Goal: Information Seeking & Learning: Learn about a topic

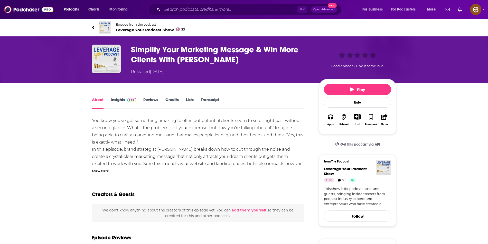
click at [93, 171] on div "Show More" at bounding box center [100, 170] width 17 height 5
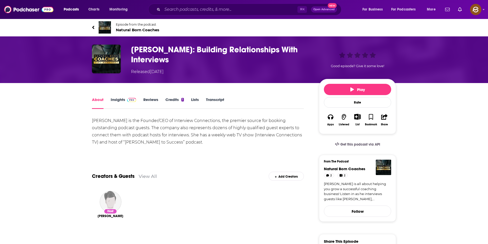
click at [141, 50] on h1 "Jessica Rhodes: Building Relationships With Interviews" at bounding box center [221, 55] width 180 height 20
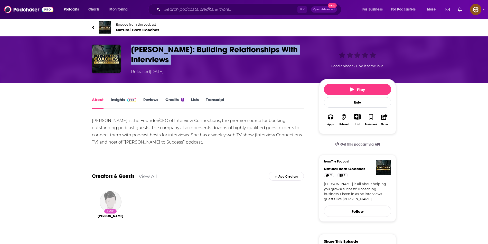
drag, startPoint x: 141, startPoint y: 50, endPoint x: 183, endPoint y: 59, distance: 41.9
copy h1 "Jessica Rhodes: Building Relationships With Interviews"
click at [183, 59] on h1 "Jessica Rhodes: Building Relationships With Interviews" at bounding box center [221, 55] width 180 height 20
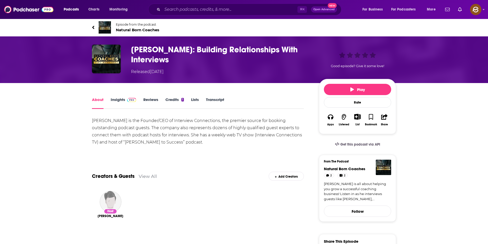
click at [99, 119] on div "Jessica Rhodes is the Founder/CEO of Interview Connections, the premier source …" at bounding box center [198, 131] width 212 height 29
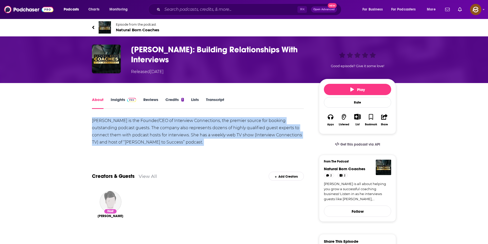
drag, startPoint x: 99, startPoint y: 119, endPoint x: 201, endPoint y: 147, distance: 105.6
copy div "Jessica Rhodes is the Founder/CEO of Interview Connections, the premier source …"
click at [201, 147] on div "Jessica Rhodes is the Founder/CEO of Interview Connections, the premier source …" at bounding box center [198, 135] width 212 height 36
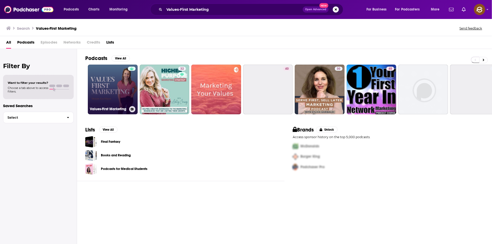
click at [118, 92] on link "Values-First Marketing" at bounding box center [113, 90] width 50 height 50
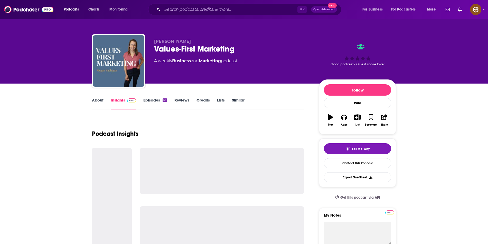
click at [178, 40] on span "Megan Kachigan" at bounding box center [172, 41] width 37 height 5
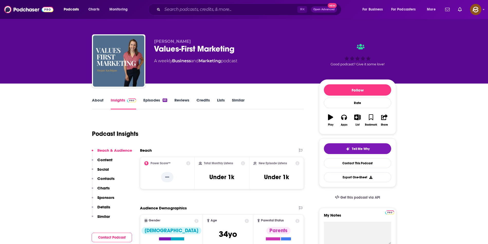
drag, startPoint x: 178, startPoint y: 40, endPoint x: 162, endPoint y: 40, distance: 15.9
copy span "Megan Kachigan"
click at [162, 40] on span "Megan Kachigan" at bounding box center [172, 41] width 37 height 5
click at [111, 178] on p "Contacts" at bounding box center [105, 178] width 17 height 5
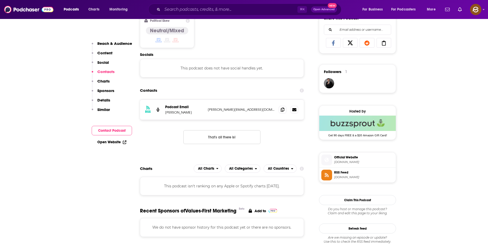
scroll to position [345, 0]
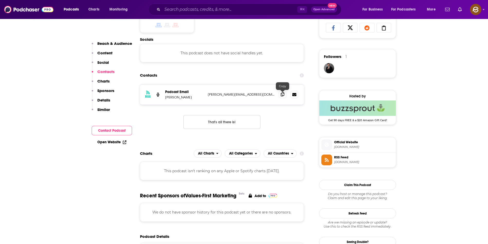
click at [280, 94] on span at bounding box center [283, 95] width 8 height 8
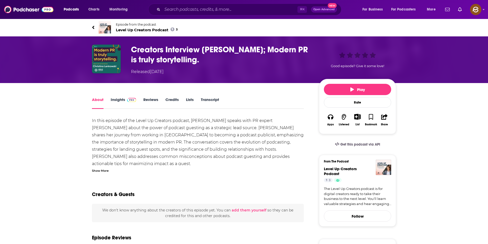
click at [104, 170] on div "Show More" at bounding box center [100, 170] width 17 height 5
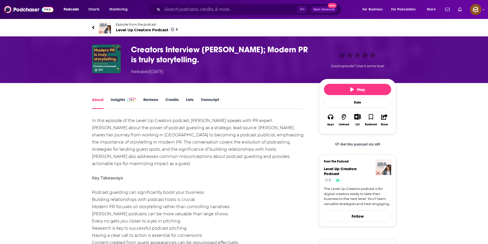
click at [145, 49] on h1 "Creators Interview Christina Lenkowski; Modern PR is truly storytelling." at bounding box center [221, 55] width 180 height 20
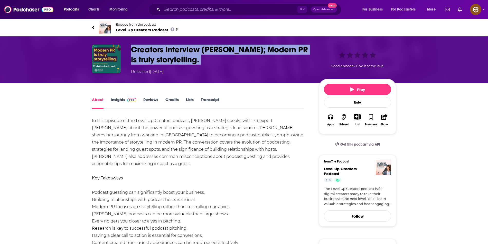
drag, startPoint x: 145, startPoint y: 49, endPoint x: 221, endPoint y: 65, distance: 77.9
copy h1 "Creators Interview Christina Lenkowski; Modern PR is truly storytelling."
click at [221, 65] on div "Creators Interview Christina Lenkowski; Modern PR is truly storytelling. Releas…" at bounding box center [221, 60] width 180 height 30
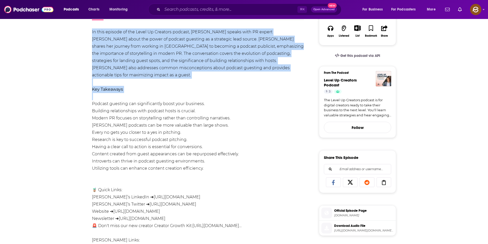
scroll to position [91, 0]
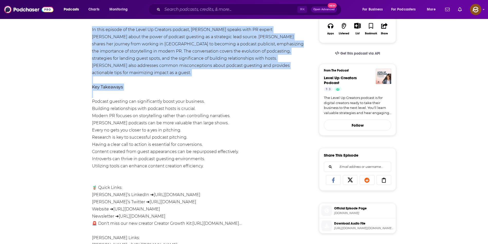
drag, startPoint x: 86, startPoint y: 120, endPoint x: 259, endPoint y: 165, distance: 178.0
copy div "In this episode of the Level Up Creators podcast, Amanda Northcutt speaks with …"
click at [259, 165] on div "About Insights Reviews Credits Lists Transcript In this episode of the Level Up…" at bounding box center [201, 214] width 235 height 418
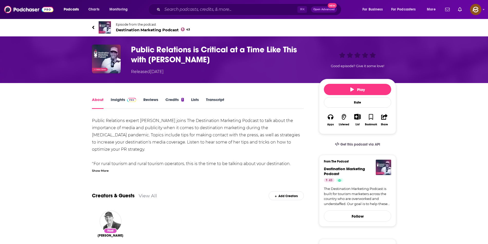
click at [145, 49] on h1 "Public Relations is Critical at a Time Like This with Christina Lenkowski" at bounding box center [221, 55] width 180 height 20
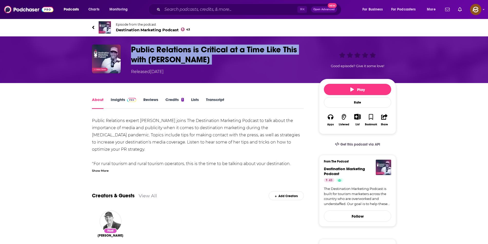
drag, startPoint x: 145, startPoint y: 49, endPoint x: 237, endPoint y: 62, distance: 93.6
copy h1 "Public Relations is Critical at a Time Like This with Christina Lenkowski"
click at [237, 62] on h1 "Public Relations is Critical at a Time Like This with Christina Lenkowski" at bounding box center [221, 55] width 180 height 20
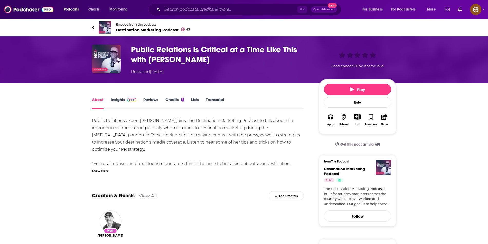
click at [102, 169] on div "Show More" at bounding box center [100, 170] width 17 height 5
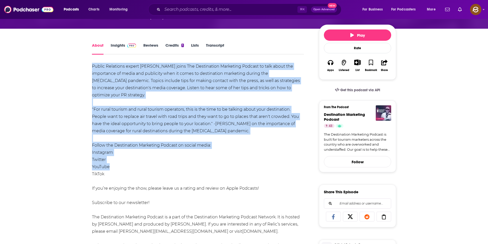
scroll to position [100, 0]
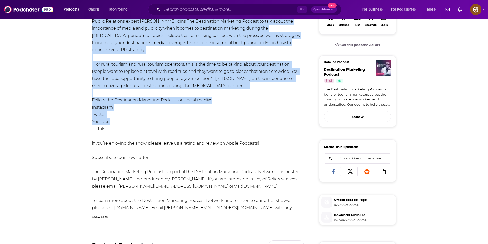
drag, startPoint x: 89, startPoint y: 83, endPoint x: 274, endPoint y: 89, distance: 185.2
copy div "Public Relations expert Christina Lenkowski joins The Destination Marketing Pod…"
click at [274, 89] on div "About Insights Reviews Credits 1 Lists Transcript Public Relations expert Chris…" at bounding box center [201, 194] width 235 height 394
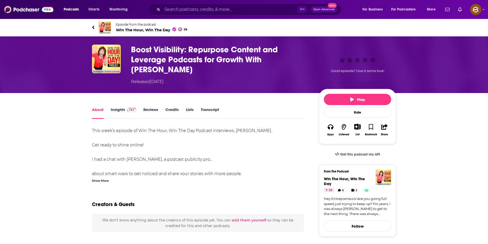
click at [129, 49] on div "Boost Visibility: Repurpose Content and Leverage Podcasts for Growth With [PERS…" at bounding box center [244, 65] width 304 height 40
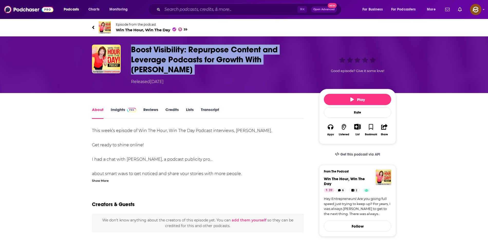
drag, startPoint x: 129, startPoint y: 49, endPoint x: 179, endPoint y: 66, distance: 53.3
copy h1 "Boost Visibility: Repurpose Content and Leverage Podcasts for Growth With Chris…"
click at [179, 66] on div "Boost Visibility: Repurpose Content and Leverage Podcasts for Growth With Chris…" at bounding box center [244, 65] width 304 height 40
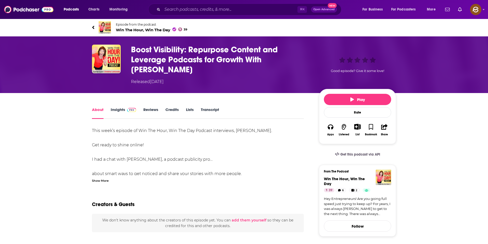
click at [99, 178] on div "Show More" at bounding box center [100, 180] width 17 height 5
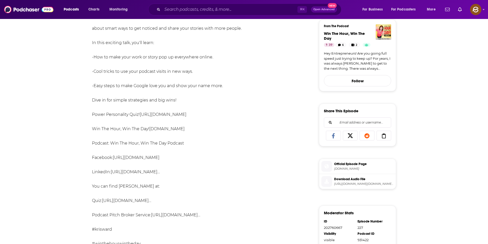
scroll to position [227, 0]
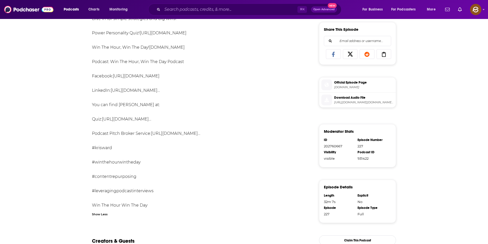
drag, startPoint x: 88, startPoint y: 130, endPoint x: 247, endPoint y: 206, distance: 177.2
copy div "This week’s episode of Win The Hour, Win The Day Podcast interviews, Christina …"
click at [247, 206] on div "About Insights Reviews Credits Lists Transcript This week’s episode of Win The …" at bounding box center [201, 109] width 235 height 461
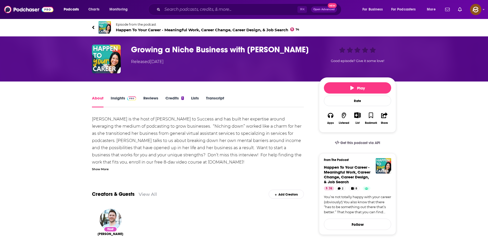
click at [150, 51] on h1 "Growing a Niche Business with [PERSON_NAME]" at bounding box center [221, 50] width 180 height 10
drag, startPoint x: 150, startPoint y: 51, endPoint x: 293, endPoint y: 52, distance: 143.3
copy h1 "Growing a Niche Business with Jessica Rhodes"
click at [293, 52] on h1 "Growing a Niche Business with Jessica Rhodes" at bounding box center [221, 50] width 180 height 10
drag, startPoint x: 97, startPoint y: 168, endPoint x: 98, endPoint y: 164, distance: 4.6
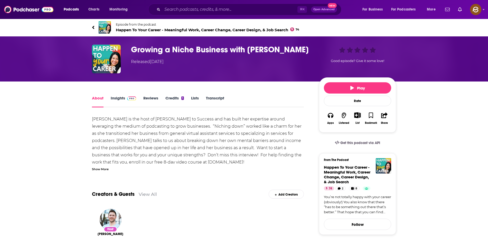
click at [98, 169] on div "Show More" at bounding box center [100, 169] width 17 height 5
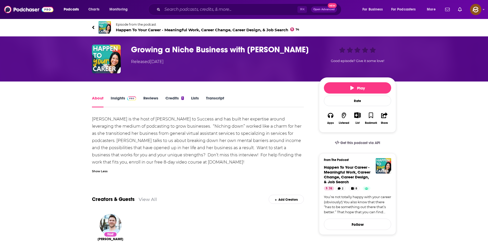
click at [102, 171] on div "Show Less" at bounding box center [100, 171] width 16 height 5
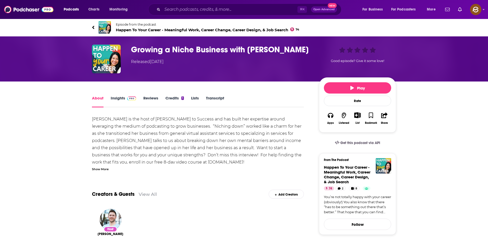
click at [95, 169] on div "Show More" at bounding box center [100, 169] width 17 height 5
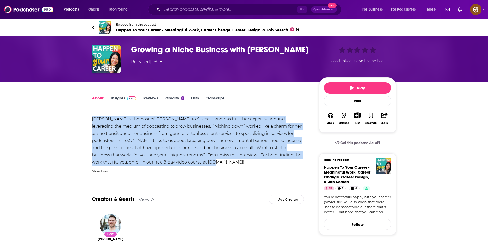
drag, startPoint x: 90, startPoint y: 119, endPoint x: 189, endPoint y: 163, distance: 107.9
copy span "Jessica Rhodes is the host of Rhodes to Success and has built her expertise aro…"
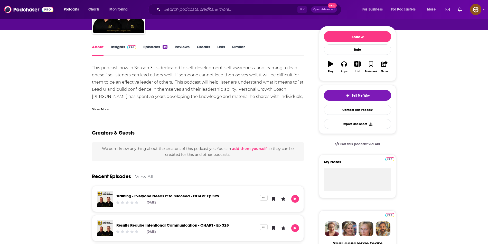
scroll to position [52, 0]
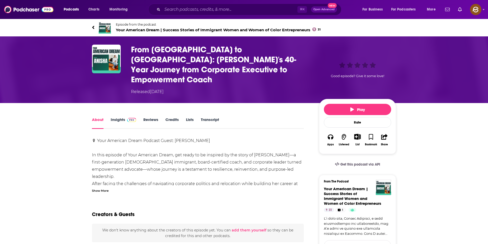
click at [103, 188] on div "Show More" at bounding box center [100, 190] width 17 height 5
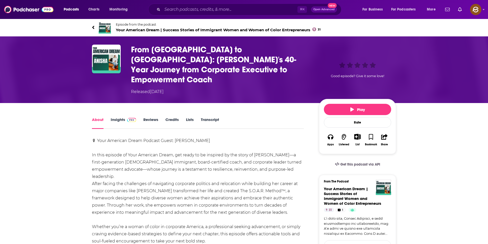
click at [137, 51] on h1 "From Jamaica to Jersey: Andrea's 40-Year Journey from Corporate Executive to Em…" at bounding box center [221, 65] width 180 height 40
drag, startPoint x: 137, startPoint y: 51, endPoint x: 177, endPoint y: 51, distance: 39.3
copy h1 "From Jamaica"
click at [177, 51] on h1 "From Jamaica to Jersey: Andrea's 40-Year Journey from Corporate Executive to Em…" at bounding box center [221, 65] width 180 height 40
click at [135, 49] on h1 "From Jamaica to Jersey: Andrea's 40-Year Journey from Corporate Executive to Em…" at bounding box center [221, 65] width 180 height 40
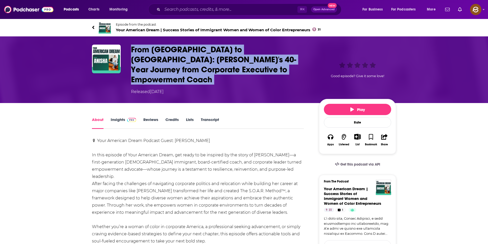
drag, startPoint x: 135, startPoint y: 49, endPoint x: 255, endPoint y: 68, distance: 122.2
click at [255, 68] on h1 "From Jamaica to Jersey: Andrea's 40-Year Journey from Corporate Executive to Em…" at bounding box center [221, 65] width 180 height 40
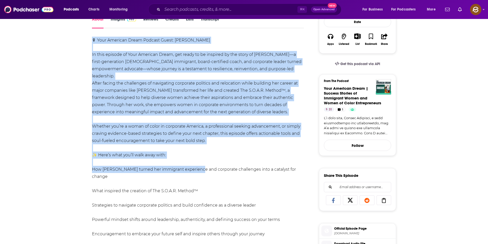
scroll to position [117, 0]
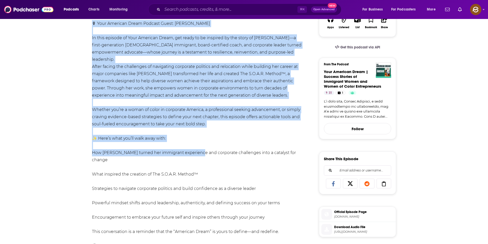
drag, startPoint x: 82, startPoint y: 132, endPoint x: 232, endPoint y: 104, distance: 151.7
copy div "🎙 Your American Dream Podcast Guest: Andrea McLean In this episode of Your Amer…"
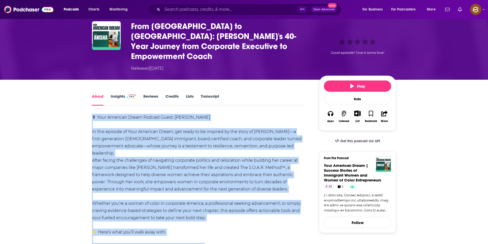
scroll to position [0, 0]
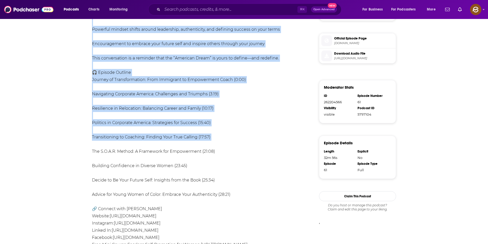
scroll to position [292, 0]
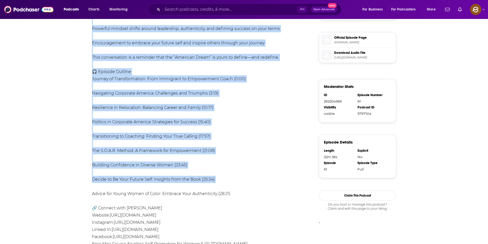
drag, startPoint x: 92, startPoint y: 127, endPoint x: 253, endPoint y: 160, distance: 165.0
copy div "🎙 Your American Dream Podcast Guest: Andrea McLean In this episode of Your Amer…"
click at [253, 160] on div "🎙 Your American Dream Podcast Guest: Andrea McLean In this episode of Your Amer…" at bounding box center [198, 104] width 212 height 518
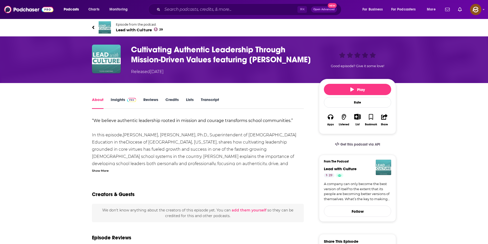
click at [99, 173] on div "Show More" at bounding box center [100, 170] width 17 height 5
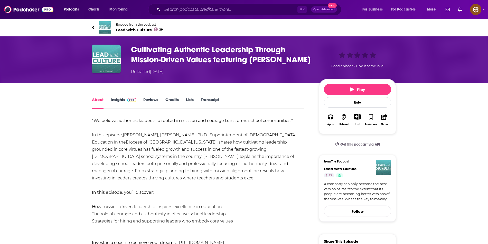
click at [140, 47] on h1 "Cultivating Authentic Leadership Through Mission-Driven Values featuring Rev. J…" at bounding box center [221, 55] width 180 height 20
drag, startPoint x: 140, startPoint y: 47, endPoint x: 201, endPoint y: 73, distance: 66.4
copy h1 "ltivating Authentic Leadership Through Mission-Driven Values featuring Rev. Joh…"
click at [201, 65] on h1 "Cultivating Authentic Leadership Through Mission-Driven Values featuring Rev. J…" at bounding box center [221, 55] width 180 height 20
click at [135, 50] on h1 "Cultivating Authentic Leadership Through Mission-Driven Values featuring Rev. J…" at bounding box center [221, 55] width 180 height 20
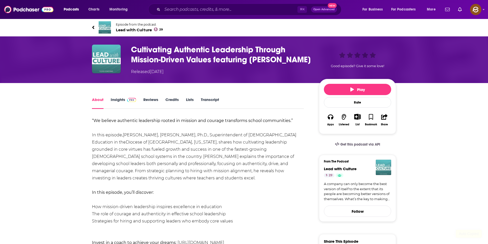
drag, startPoint x: 158, startPoint y: 58, endPoint x: 181, endPoint y: 74, distance: 27.8
copy h1 "ultivating Authentic Leadership Through Mission-Driven Values featuring Rev. Jo…"
click at [181, 65] on h1 "Cultivating Authentic Leadership Through Mission-Driven Values featuring Rev. J…" at bounding box center [221, 55] width 180 height 20
click at [127, 50] on div "Cultivating Authentic Leadership Through Mission-Driven Values featuring Rev. J…" at bounding box center [244, 60] width 304 height 30
drag, startPoint x: 130, startPoint y: 49, endPoint x: 185, endPoint y: 75, distance: 60.4
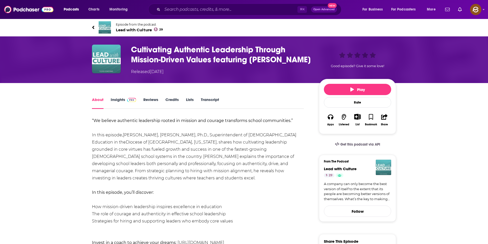
copy h1 "Cultivating Authentic Leadership Through Mission-Driven Values featuring Rev. J…"
click at [185, 75] on div "Cultivating Authentic Leadership Through Mission-Driven Values featuring Rev. J…" at bounding box center [244, 60] width 304 height 30
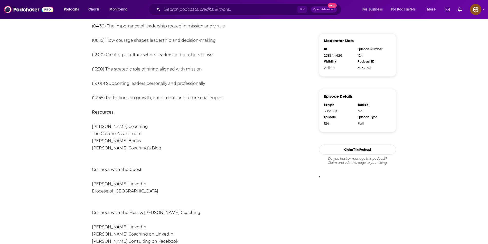
scroll to position [308, 0]
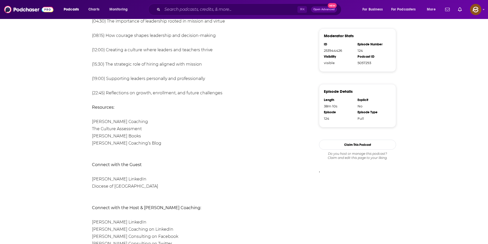
drag, startPoint x: 93, startPoint y: 130, endPoint x: 263, endPoint y: 98, distance: 172.6
copy div "“We believe authentic leadership rooted in mission and courage transforms schoo…"
click at [263, 98] on div "About Insights Reviews Credits Lists Transcript “We believe authentic leadershi…" at bounding box center [201, 83] width 235 height 591
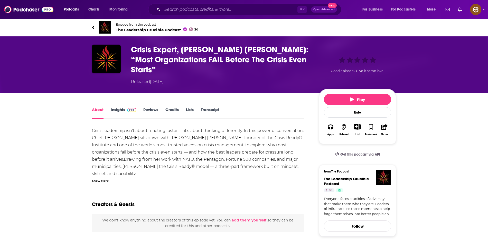
click at [101, 180] on div "Show More" at bounding box center [100, 180] width 17 height 5
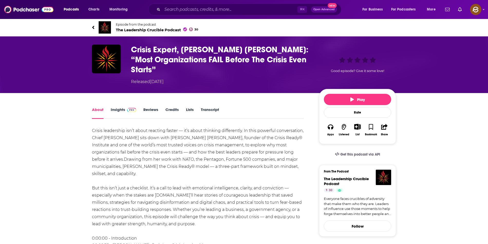
click at [136, 51] on h1 "Crisis Expert, Melissa Agnes: “Most Organizations FAIL Before The Crisis Even S…" at bounding box center [221, 60] width 180 height 30
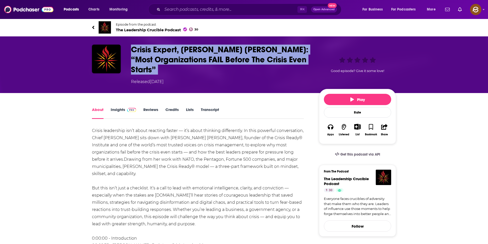
drag, startPoint x: 136, startPoint y: 51, endPoint x: 163, endPoint y: 70, distance: 33.5
copy h1 "Crisis Expert, Melissa Agnes: “Most Organizations FAIL Before The Crisis Even S…"
click at [163, 70] on h1 "Crisis Expert, Melissa Agnes: “Most Organizations FAIL Before The Crisis Even S…" at bounding box center [221, 60] width 180 height 30
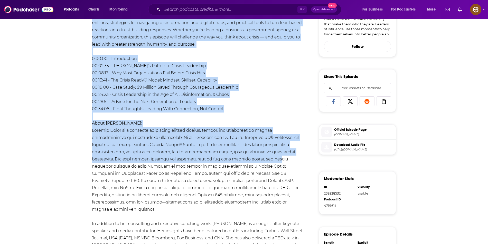
scroll to position [201, 0]
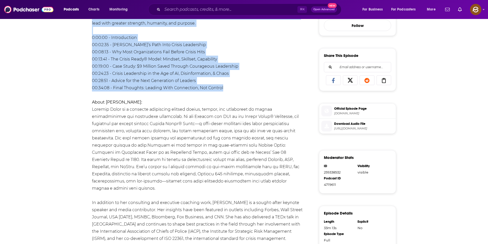
drag, startPoint x: 88, startPoint y: 130, endPoint x: 241, endPoint y: 83, distance: 159.5
copy div "Crisis leadership isn’t about reacting faster — it’s about thinking differently…"
click at [241, 83] on div "About Insights Reviews Credits Lists Transcript Crisis leadership isn’t about r…" at bounding box center [201, 226] width 235 height 641
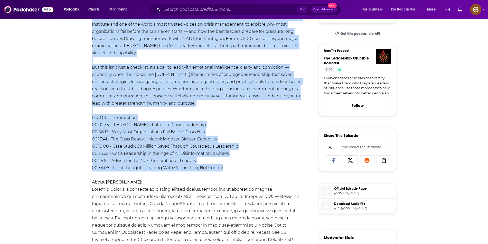
scroll to position [232, 0]
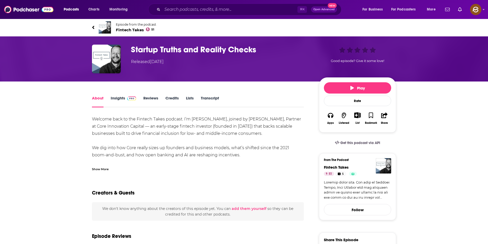
click at [107, 168] on div "Show More" at bounding box center [100, 169] width 17 height 5
